Goal: Task Accomplishment & Management: Manage account settings

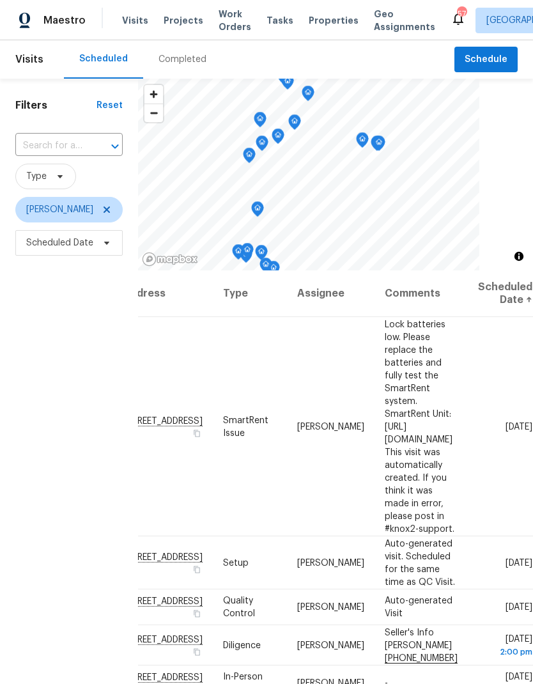
scroll to position [0, 109]
click at [0, 0] on icon at bounding box center [0, 0] width 0 height 0
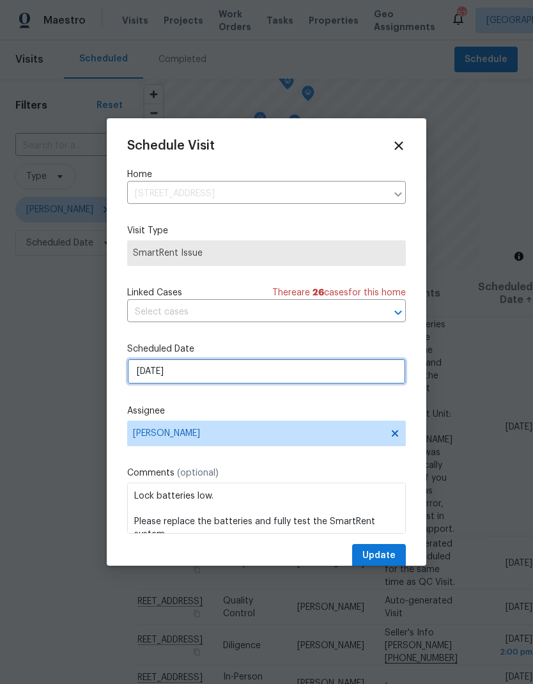
click at [139, 377] on input "[DATE]" at bounding box center [266, 372] width 279 height 26
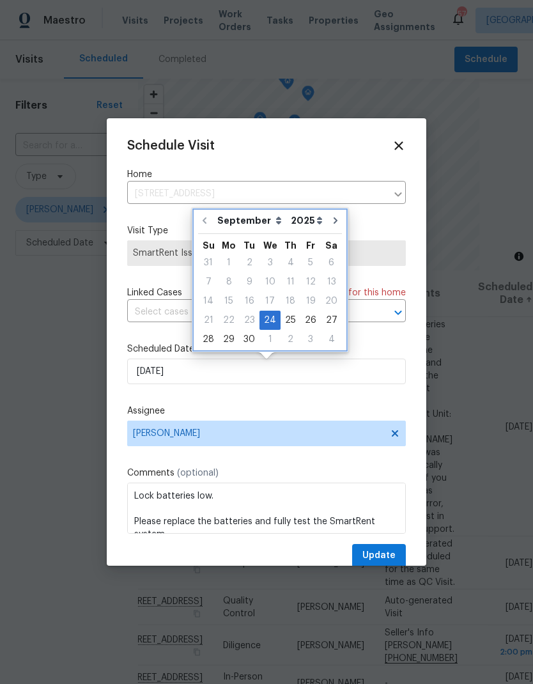
click at [331, 218] on icon "Go to next month" at bounding box center [336, 221] width 10 height 10
type input "[DATE]"
select select "9"
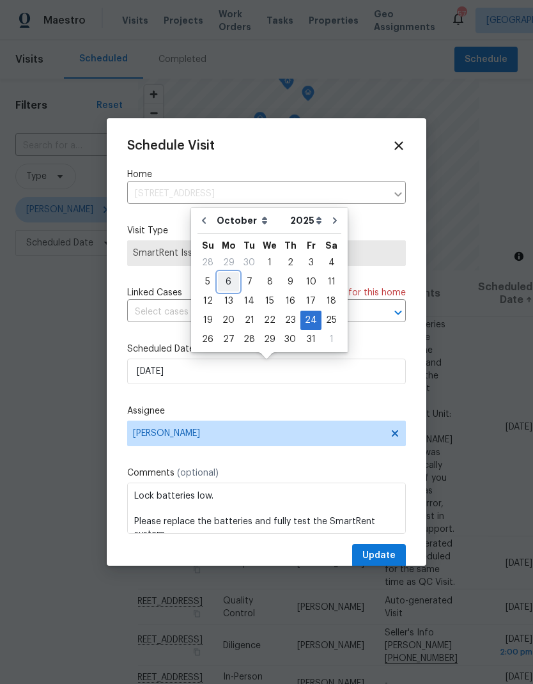
click at [230, 281] on div "6" at bounding box center [228, 282] width 21 height 18
type input "[DATE]"
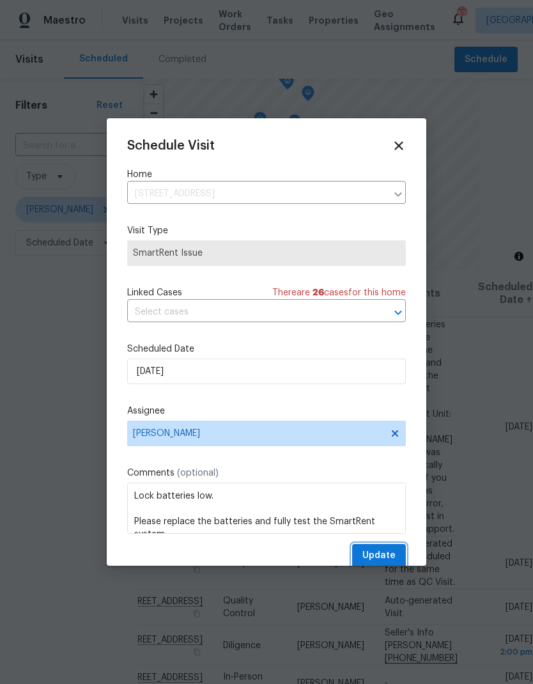
click at [388, 556] on span "Update" at bounding box center [379, 556] width 33 height 16
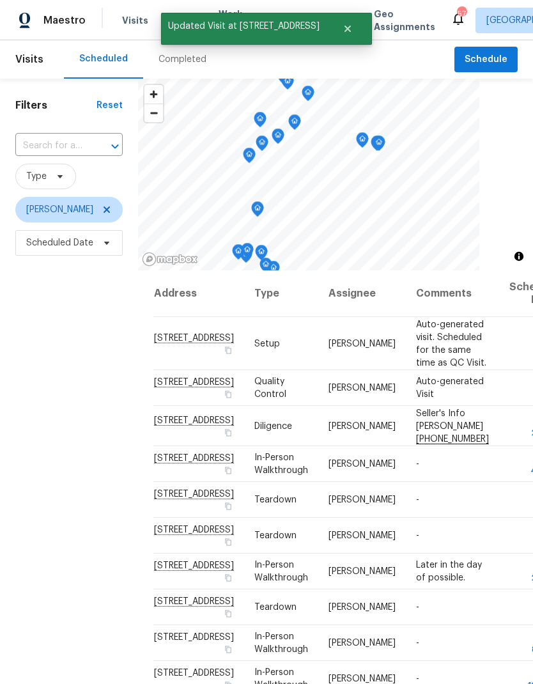
scroll to position [0, 0]
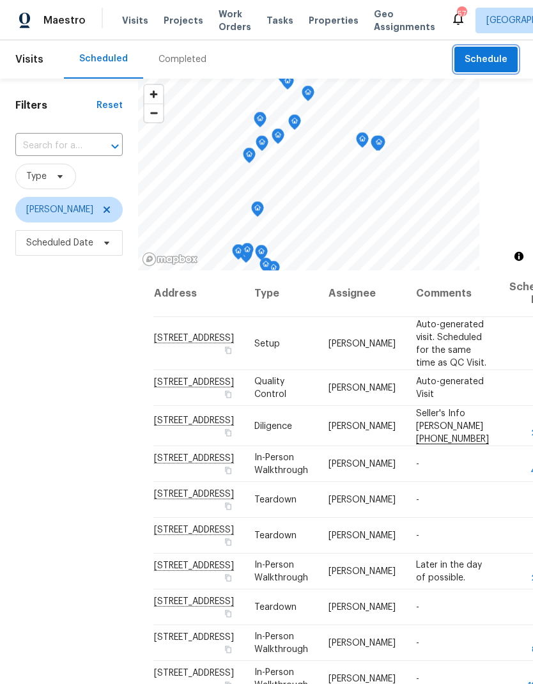
click at [476, 49] on button "Schedule" at bounding box center [486, 60] width 63 height 26
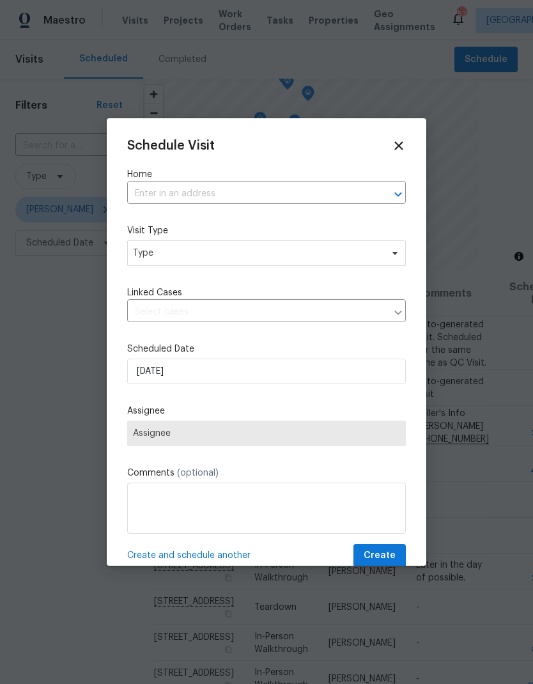
click at [151, 194] on input "text" at bounding box center [248, 194] width 243 height 20
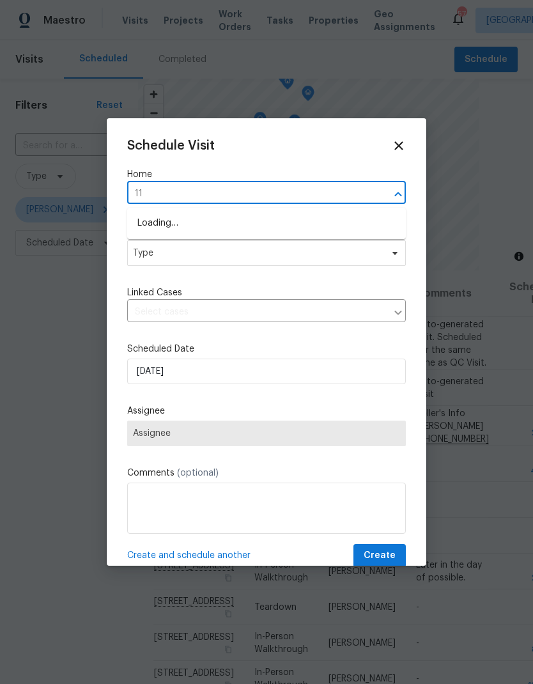
type input "1"
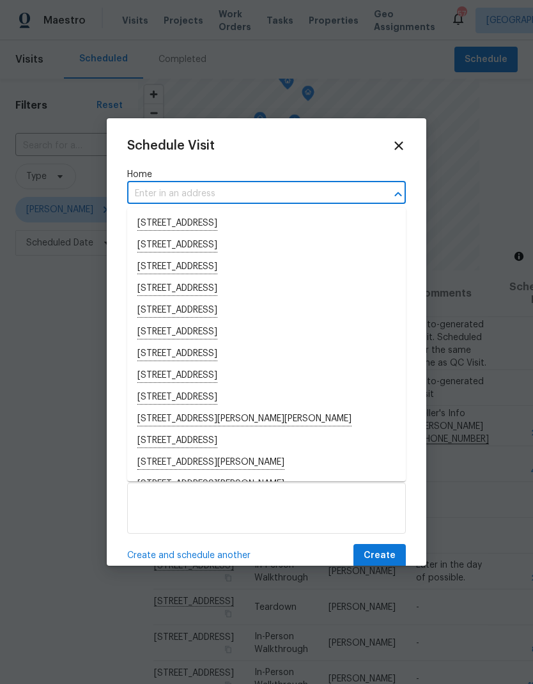
click at [401, 149] on icon at bounding box center [399, 145] width 8 height 8
